Goal: Information Seeking & Learning: Learn about a topic

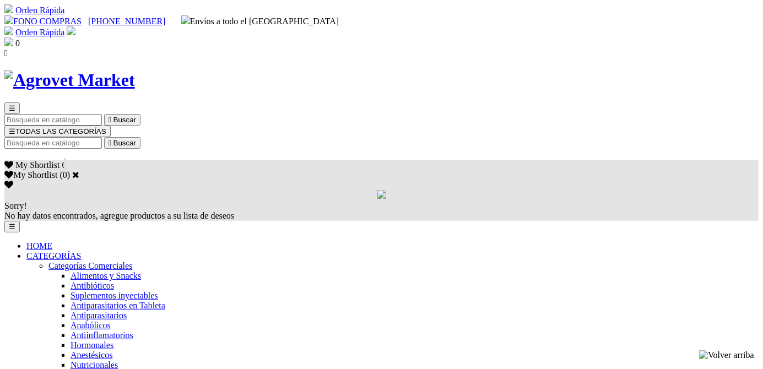
select select "0"
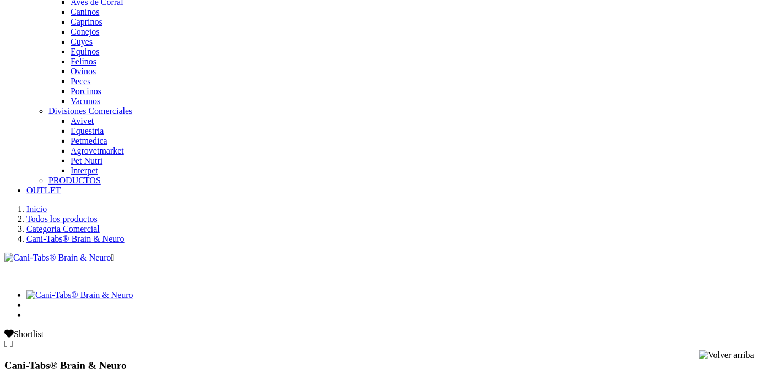
scroll to position [485, 0]
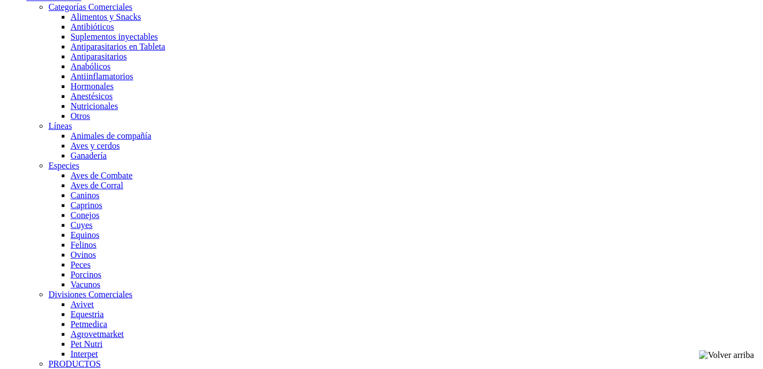
scroll to position [263, 0]
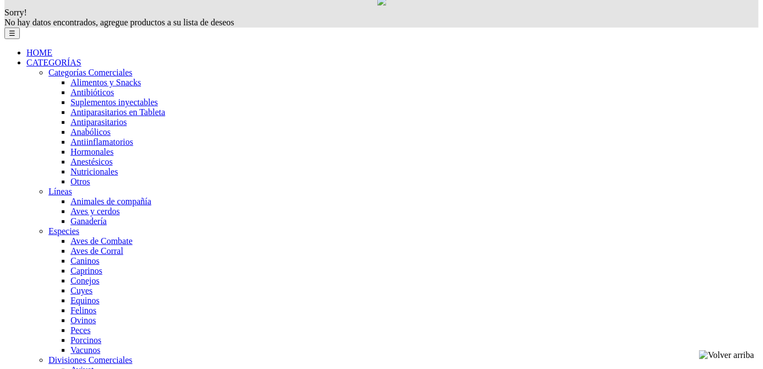
scroll to position [165, 0]
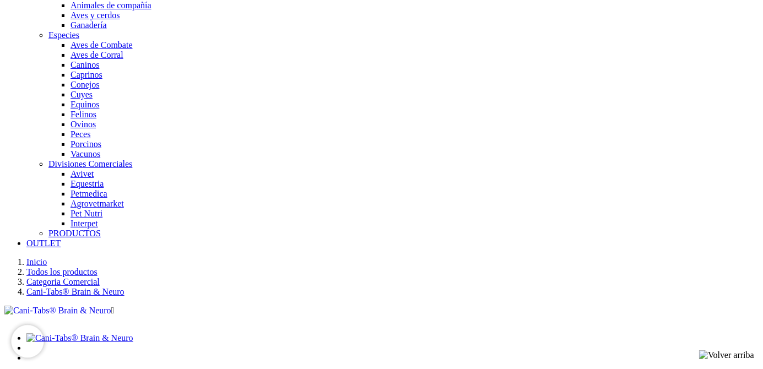
scroll to position [380, 0]
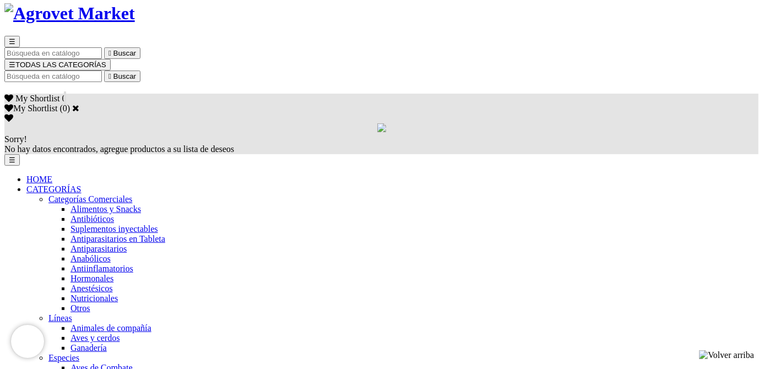
scroll to position [66, 0]
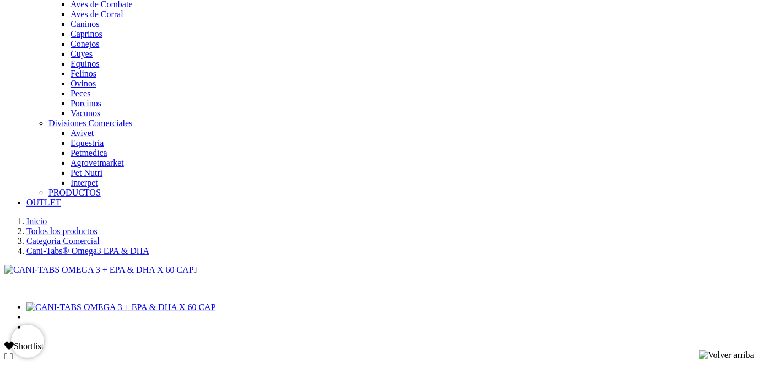
scroll to position [430, 0]
